Goal: Transaction & Acquisition: Purchase product/service

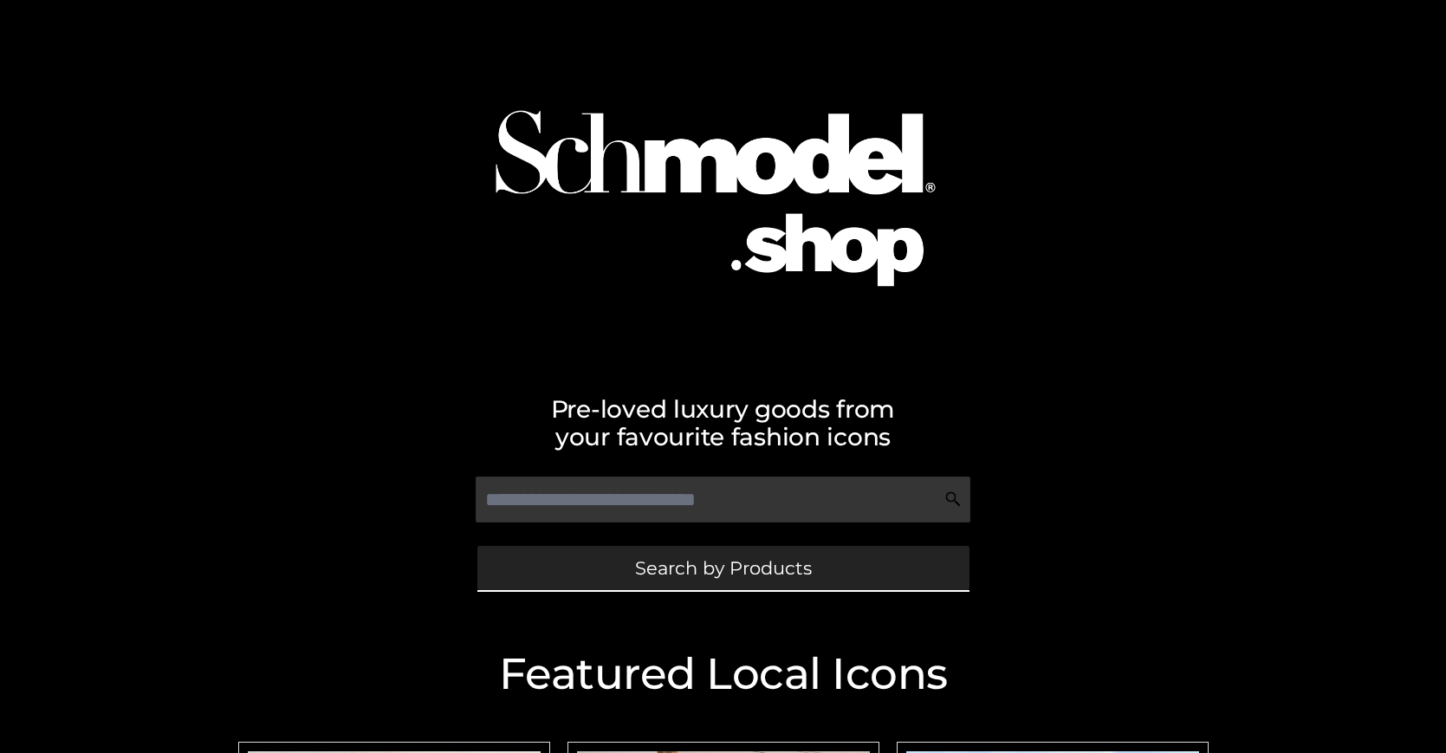
click at [723, 568] on span "Search by Products" at bounding box center [723, 568] width 177 height 18
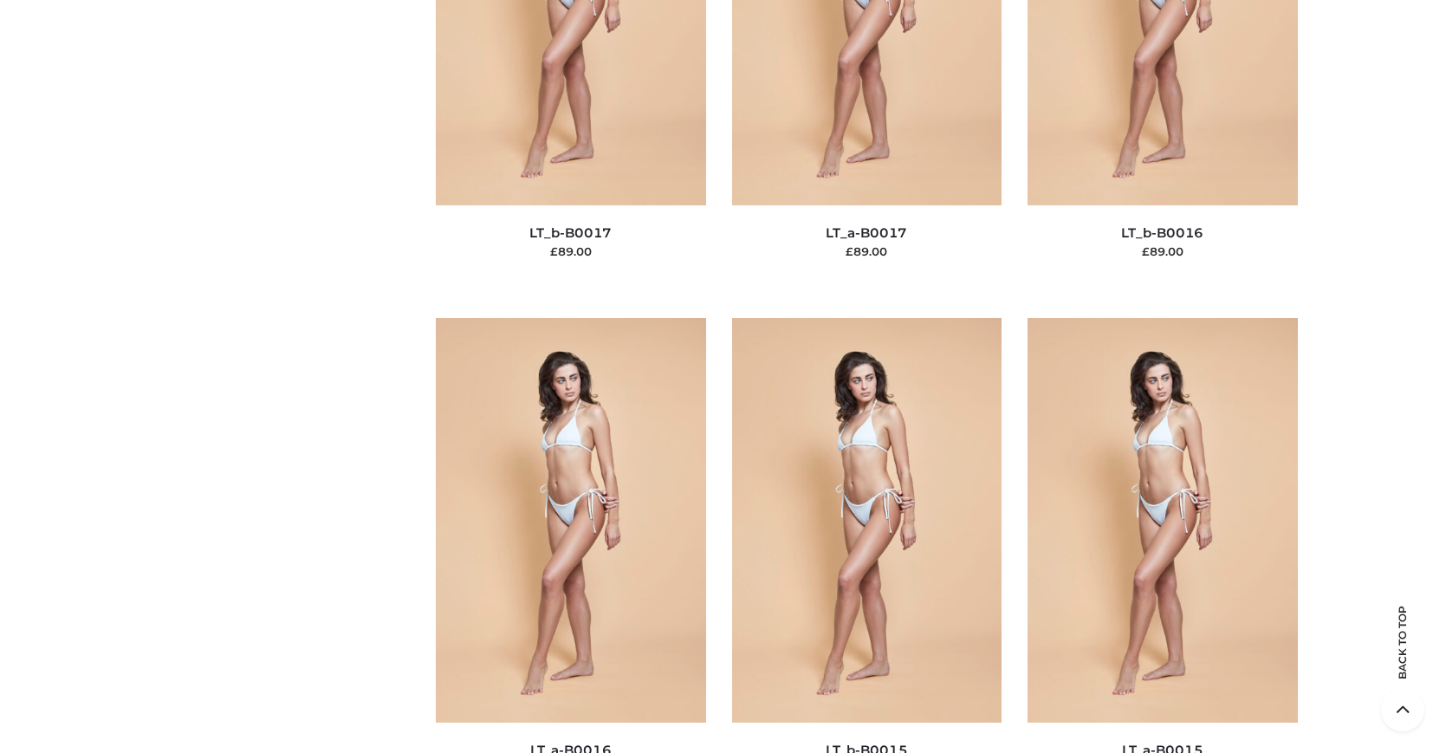
scroll to position [5877, 0]
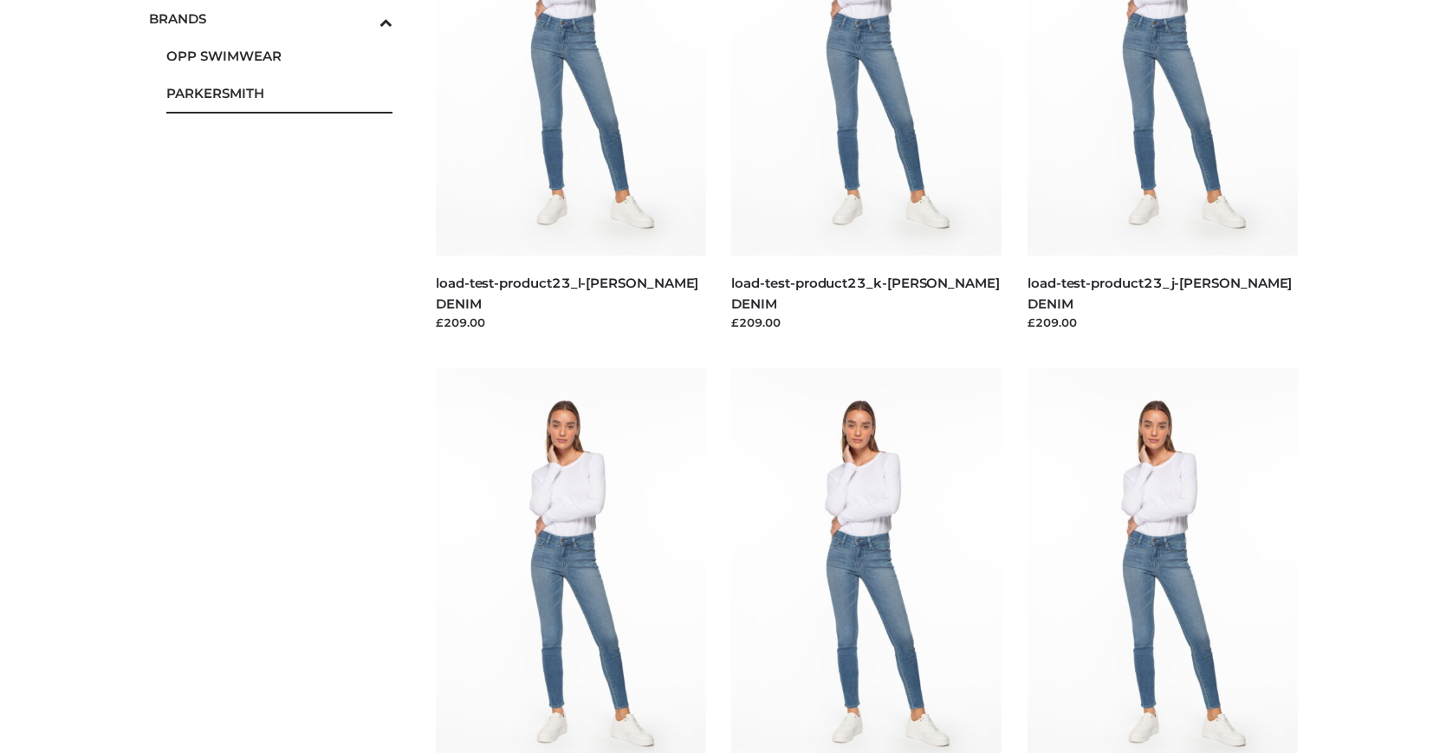
click at [279, 93] on span "PARKERSMITH" at bounding box center [279, 93] width 227 height 20
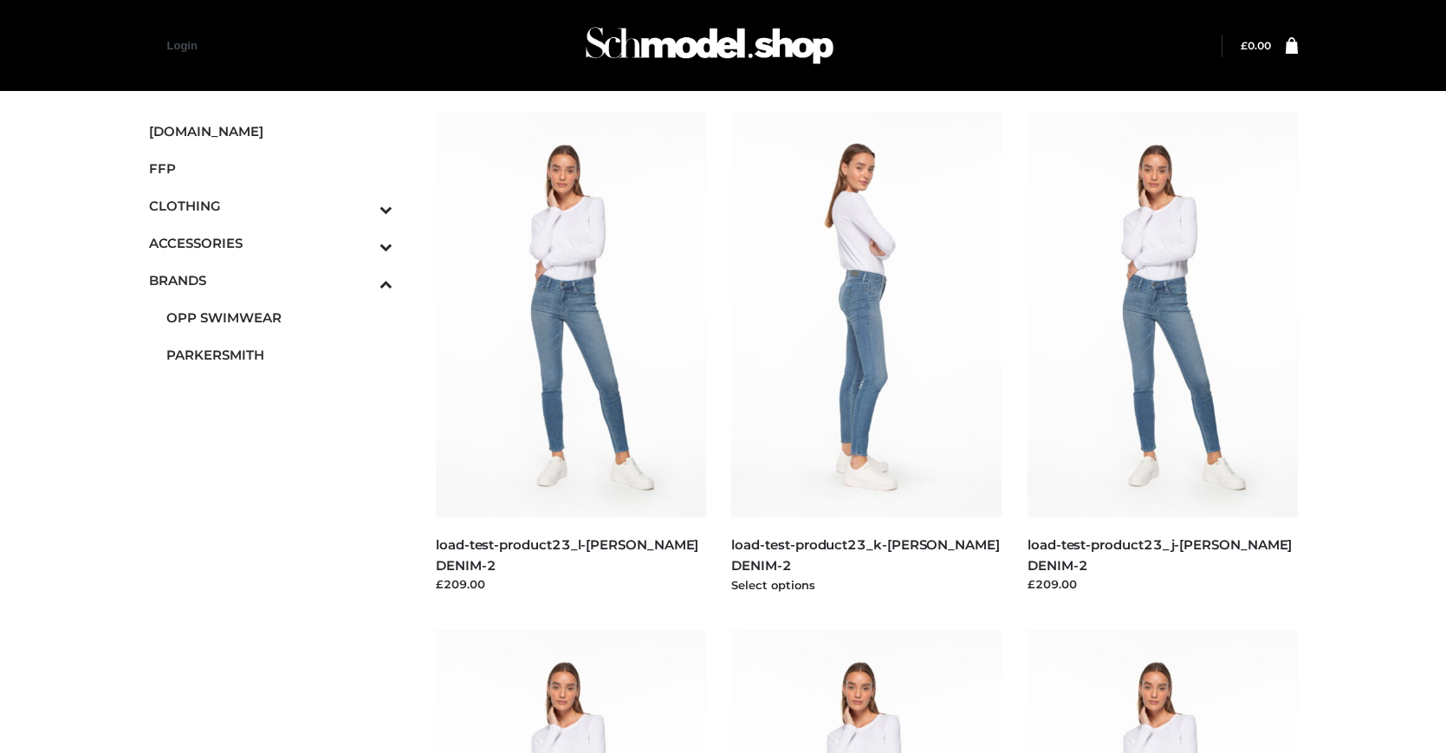
click at [866, 354] on img at bounding box center [866, 315] width 270 height 405
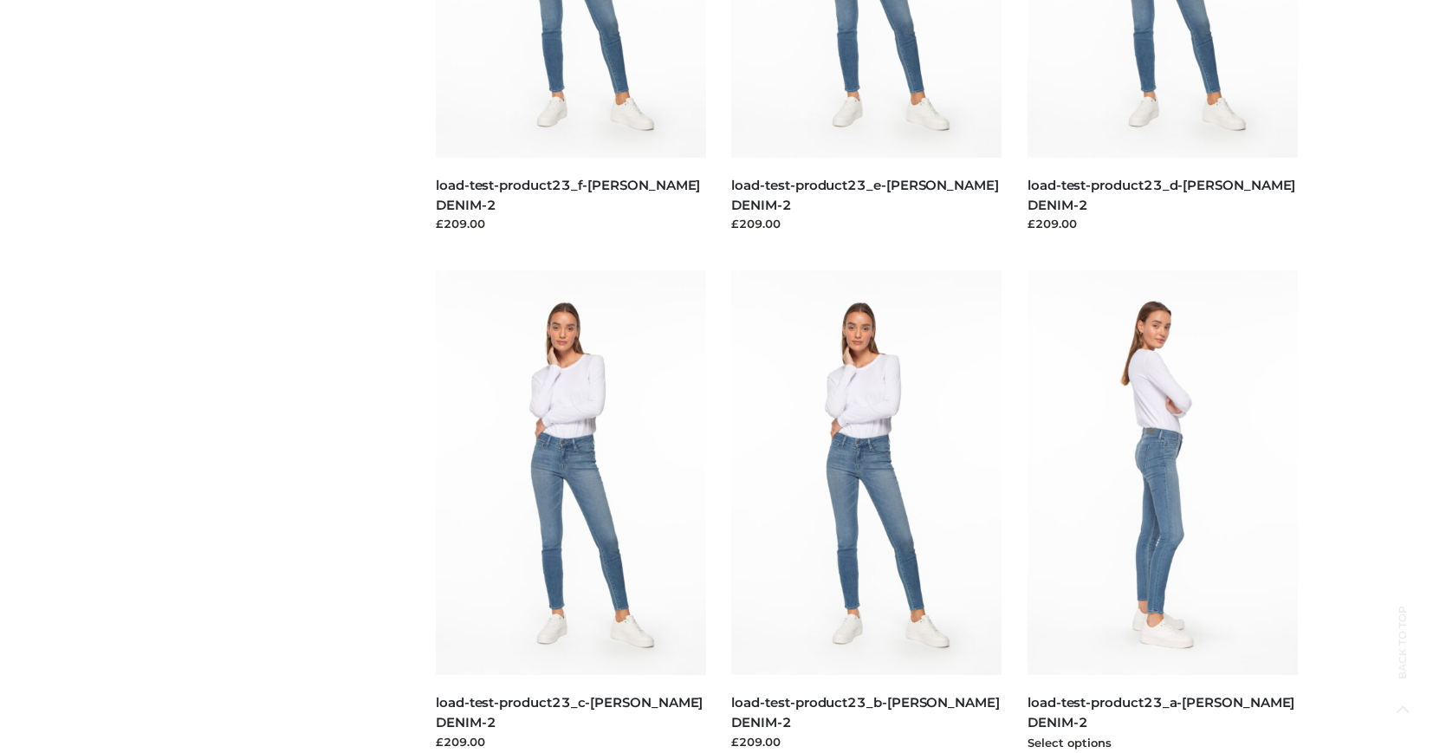
click at [1162, 511] on img at bounding box center [1163, 472] width 270 height 405
